Goal: Task Accomplishment & Management: Use online tool/utility

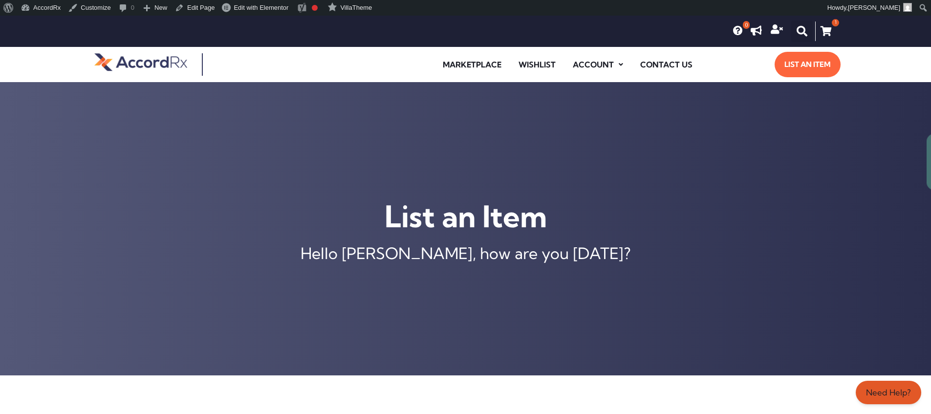
scroll to position [388, 0]
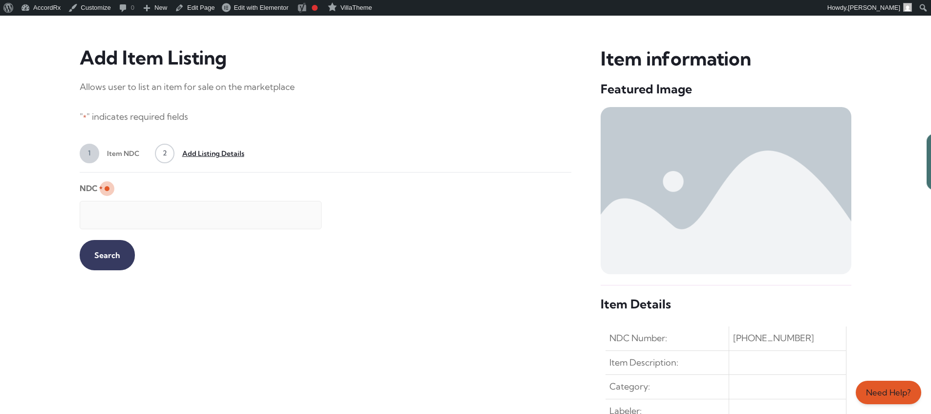
click at [192, 210] on input "NDC *" at bounding box center [201, 215] width 242 height 28
type input "99207046730"
click at [99, 254] on input "Search" at bounding box center [107, 255] width 55 height 30
